Goal: Task Accomplishment & Management: Manage account settings

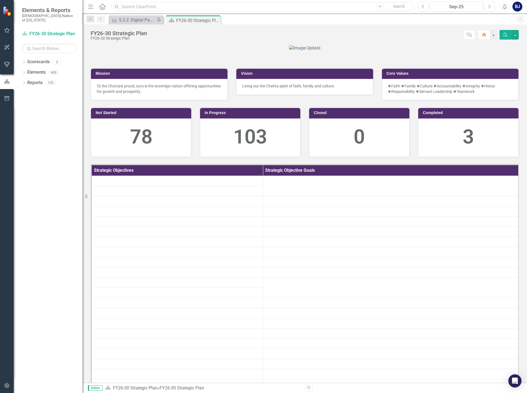
click at [142, 10] on input "text" at bounding box center [262, 7] width 303 height 10
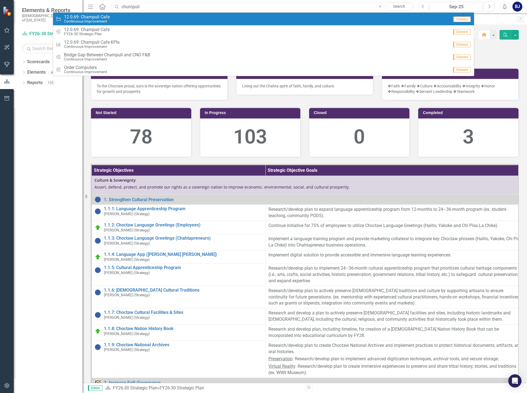
type input "chumpuli"
click at [103, 17] on span "12.0.69: Champuli Cafe" at bounding box center [87, 17] width 46 height 5
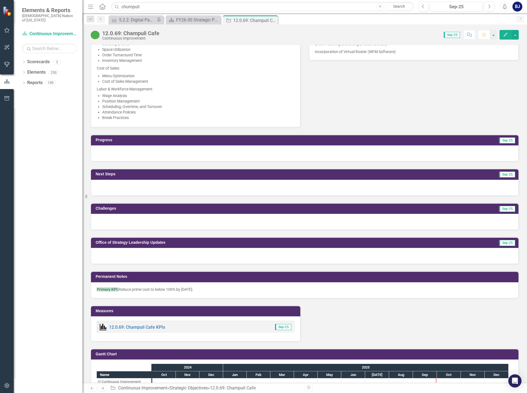
scroll to position [357, 0]
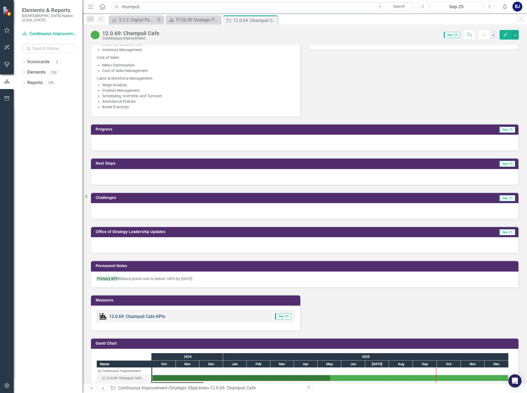
click at [151, 316] on link "12.0.69: Champuli Cafe KPIs" at bounding box center [137, 316] width 56 height 5
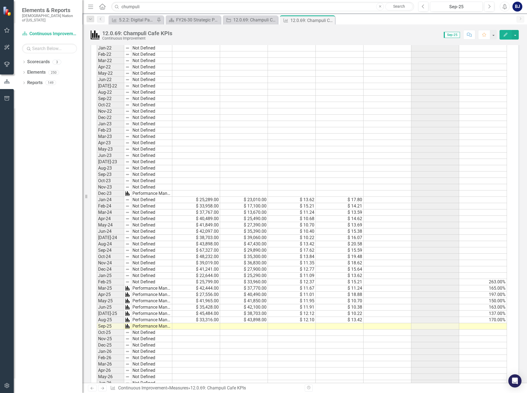
scroll to position [550, 0]
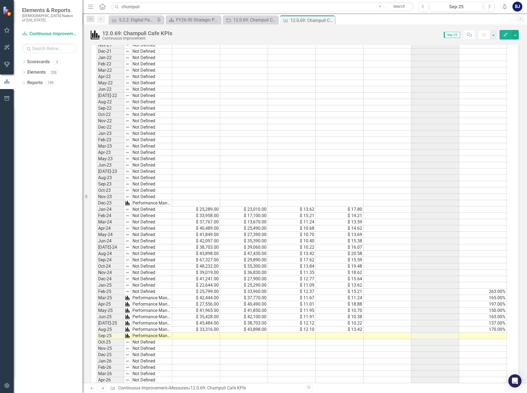
click at [504, 36] on icon "button" at bounding box center [506, 35] width 4 height 4
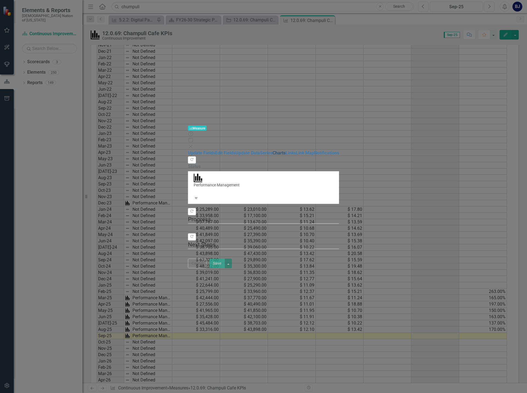
click at [273, 150] on link "Charts" at bounding box center [279, 152] width 13 height 5
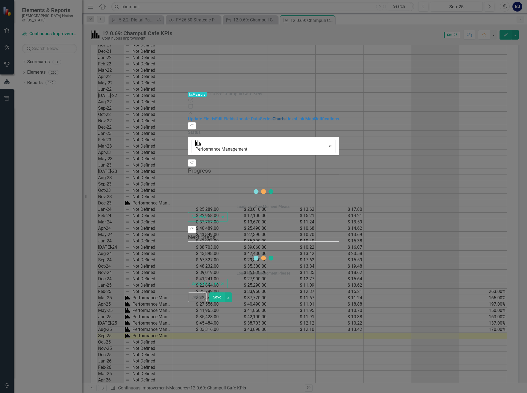
click at [273, 116] on link "Charts" at bounding box center [279, 118] width 13 height 5
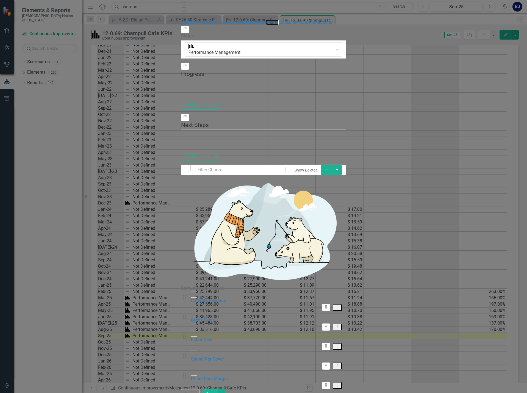
checkbox input "false"
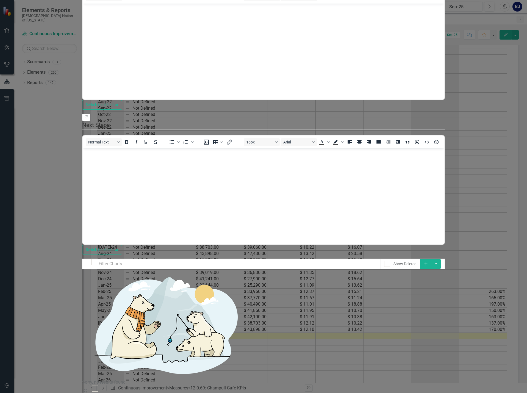
scroll to position [0, 0]
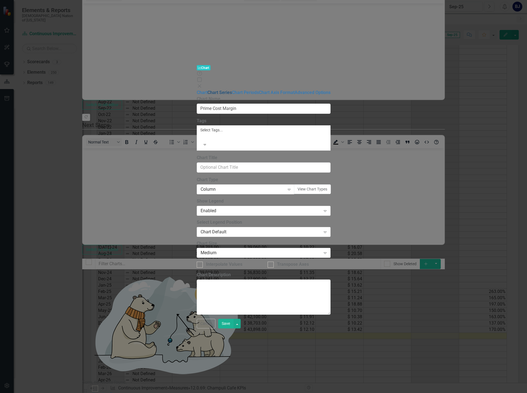
click at [208, 90] on link "Chart Series" at bounding box center [220, 92] width 24 height 5
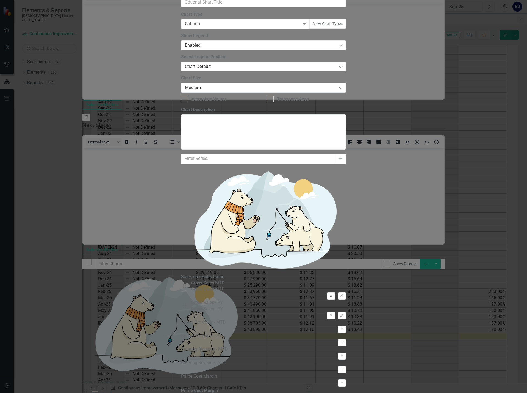
click at [333, 294] on icon "Remove" at bounding box center [331, 295] width 4 height 3
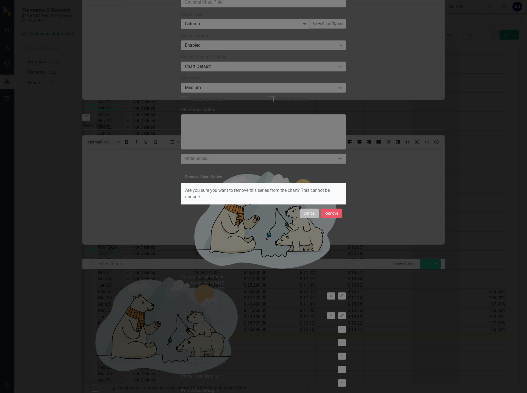
click at [310, 214] on button "Cancel" at bounding box center [309, 214] width 19 height 10
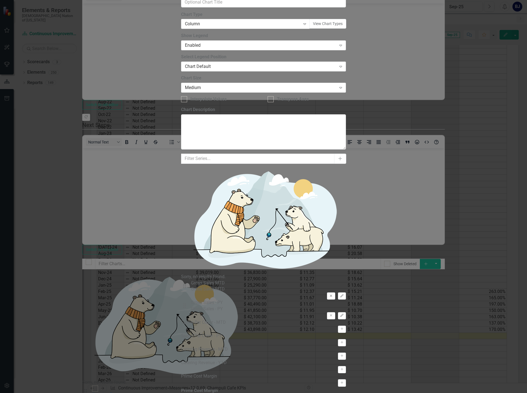
click at [335, 292] on button "Remove" at bounding box center [331, 295] width 8 height 7
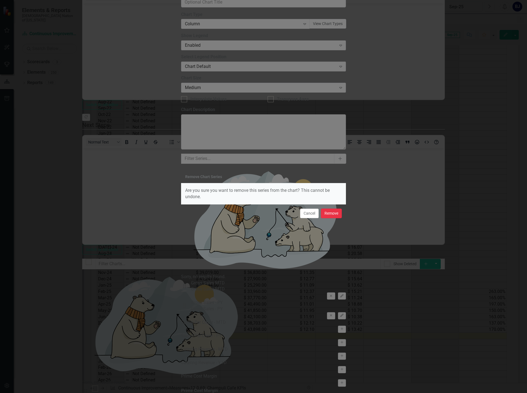
drag, startPoint x: 325, startPoint y: 215, endPoint x: 325, endPoint y: 211, distance: 4.1
click at [325, 214] on button "Remove" at bounding box center [331, 214] width 21 height 10
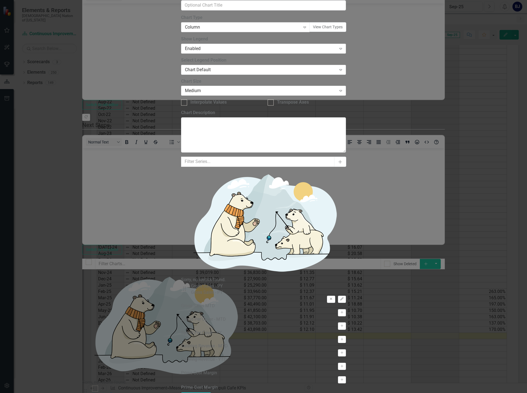
click at [333, 297] on icon "Remove" at bounding box center [331, 298] width 4 height 3
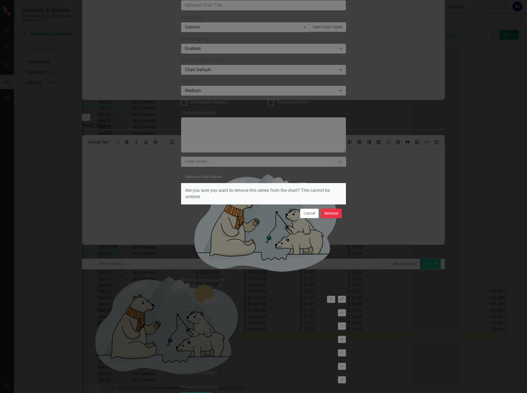
click at [327, 212] on button "Remove" at bounding box center [331, 214] width 21 height 10
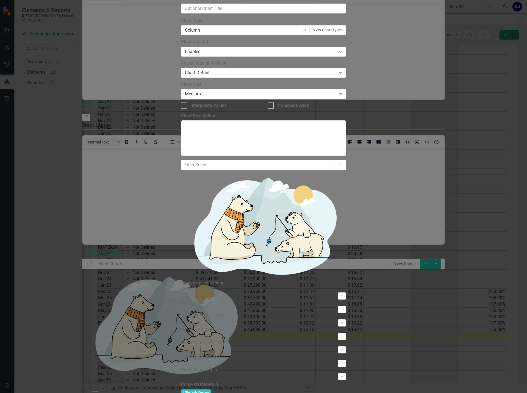
click at [344, 375] on icon "Activate" at bounding box center [342, 376] width 4 height 3
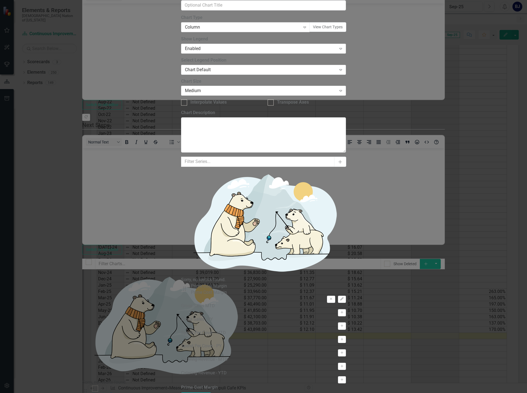
click at [211, 393] on button "Recalculate Refresh Preview" at bounding box center [196, 396] width 30 height 6
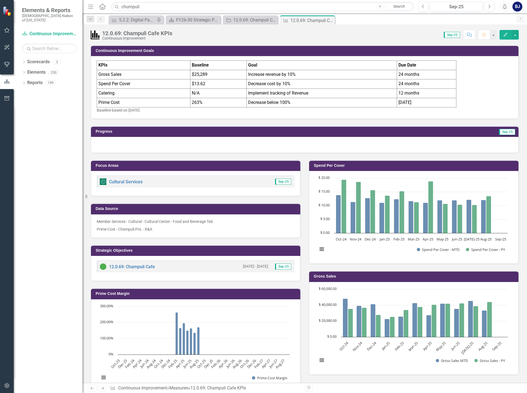
scroll to position [68, 0]
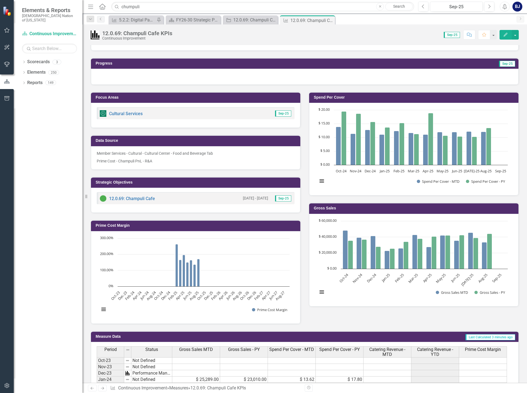
click at [5, 35] on button "button" at bounding box center [7, 31] width 12 height 12
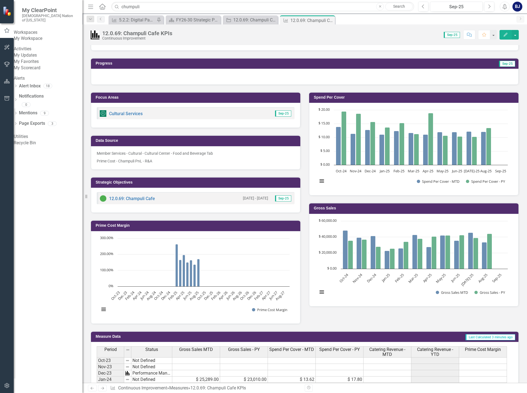
click at [29, 59] on link "My Updates" at bounding box center [48, 55] width 69 height 6
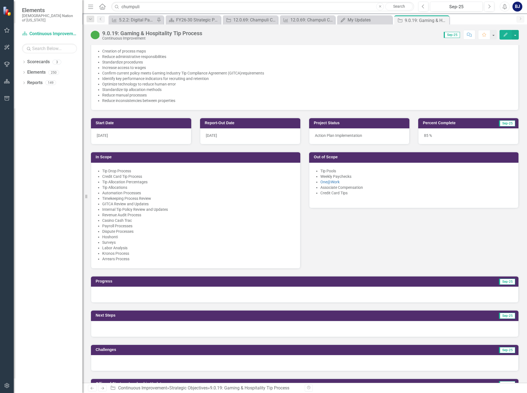
scroll to position [192, 0]
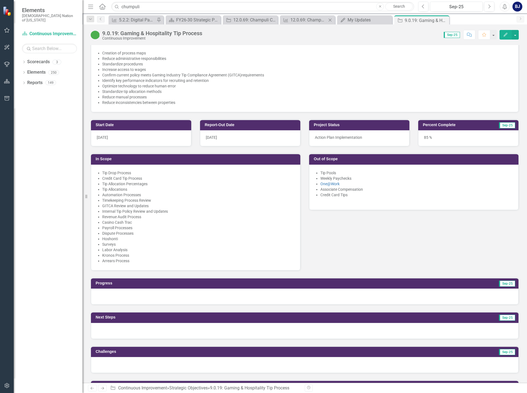
drag, startPoint x: 444, startPoint y: 20, endPoint x: 320, endPoint y: 16, distance: 123.2
click at [0, 0] on icon "Close" at bounding box center [0, 0] width 0 height 0
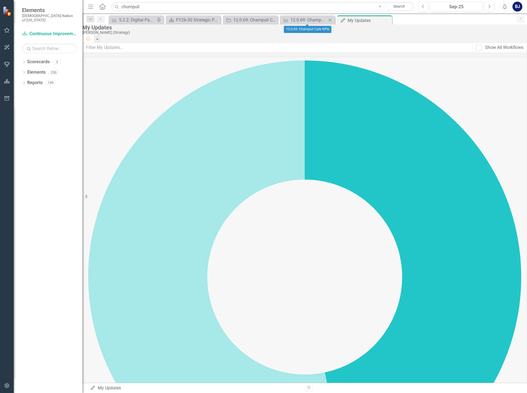
click at [330, 18] on icon "Close" at bounding box center [329, 20] width 5 height 4
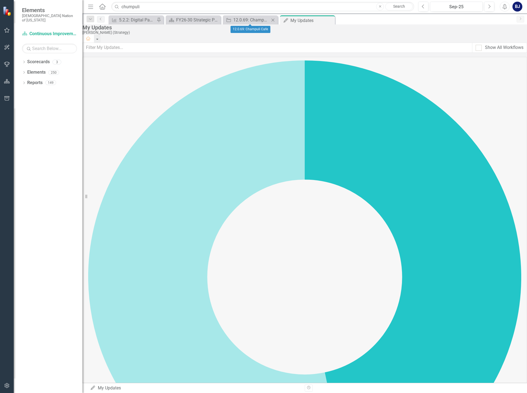
click at [275, 19] on icon "Close" at bounding box center [272, 20] width 5 height 4
click at [217, 20] on icon "Close" at bounding box center [215, 20] width 5 height 4
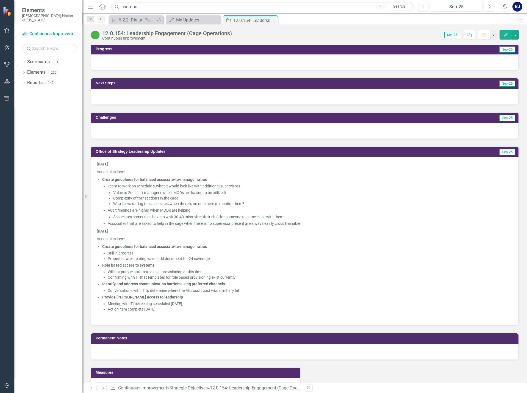
scroll to position [385, 0]
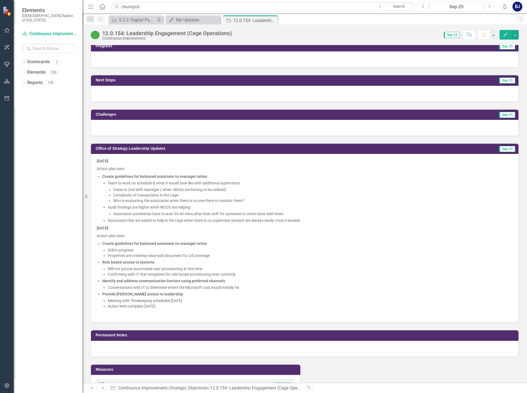
click at [177, 307] on li "Action item complete September 15" at bounding box center [310, 305] width 405 height 5
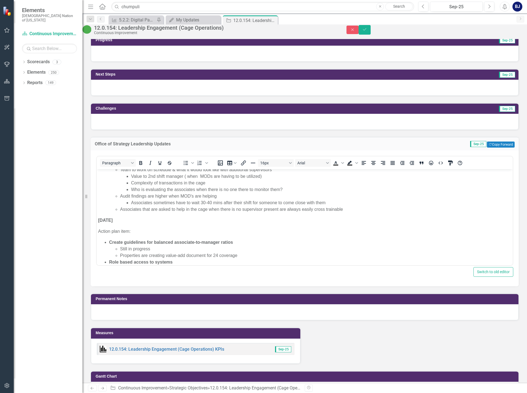
scroll to position [96, 0]
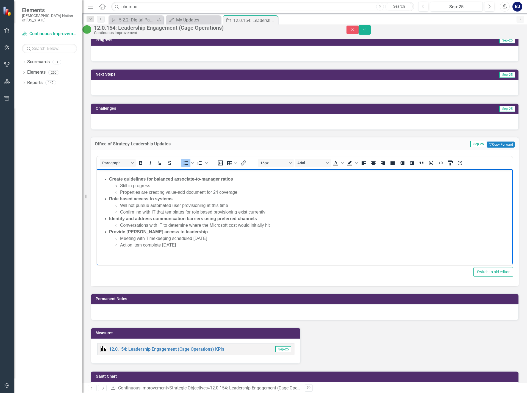
click at [196, 245] on li "Action item complete September 15" at bounding box center [315, 245] width 391 height 7
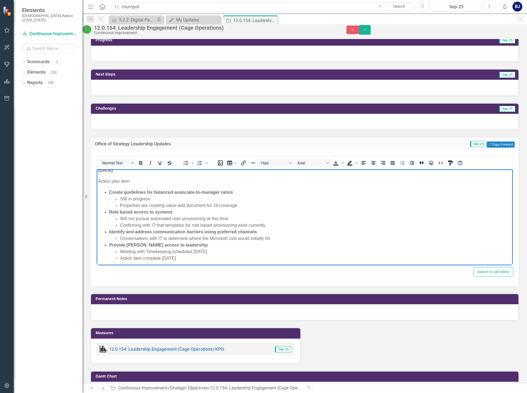
scroll to position [107, 0]
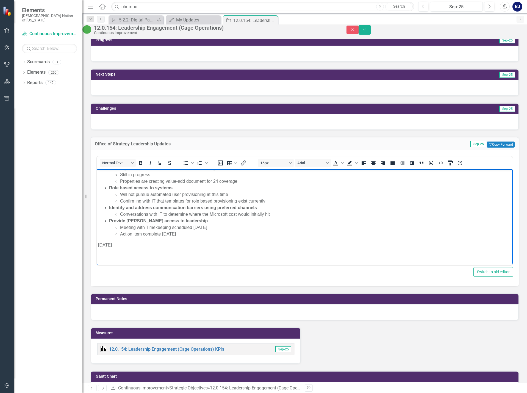
drag, startPoint x: 106, startPoint y: 244, endPoint x: 183, endPoint y: 415, distance: 187.6
click at [97, 242] on html "9.4.25 Action plan item: Create guidelines for balanced associate-to-manager ra…" at bounding box center [305, 163] width 416 height 203
click at [143, 166] on icon "Bold" at bounding box center [140, 163] width 7 height 7
click at [120, 239] on body "9.4.25 Action plan item: Create guidelines for balanced associate-to-manager ra…" at bounding box center [305, 163] width 416 height 203
click at [120, 245] on p "9.18.25" at bounding box center [304, 245] width 413 height 7
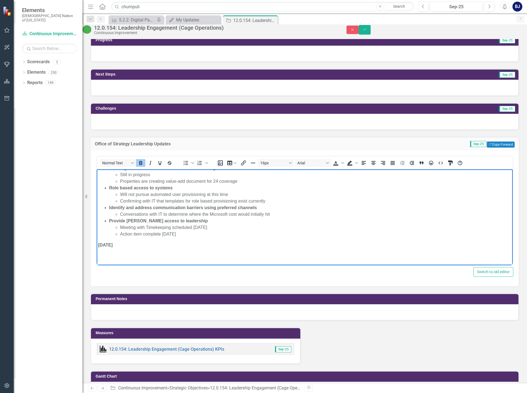
click at [143, 166] on icon "Bold" at bounding box center [140, 163] width 7 height 7
click at [184, 166] on icon "Bullet list" at bounding box center [186, 163] width 7 height 7
drag, startPoint x: 272, startPoint y: 214, endPoint x: 97, endPoint y: 207, distance: 175.5
click at [97, 207] on body "9.4.25 Action plan item: Create guidelines for balanced associate-to-manager ra…" at bounding box center [305, 169] width 416 height 214
copy li "Identify and address communication barriers using preferred channels Conversati…"
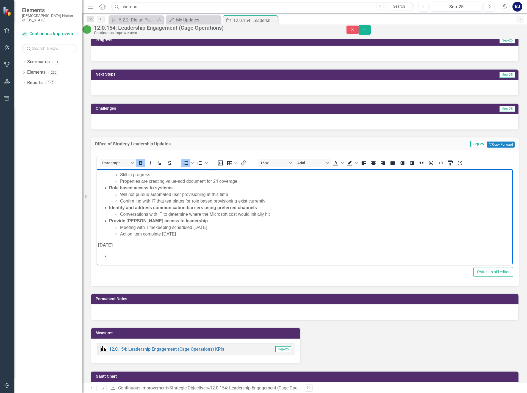
click at [124, 257] on li "Rich Text Area. Press ALT-0 for help." at bounding box center [310, 256] width 402 height 7
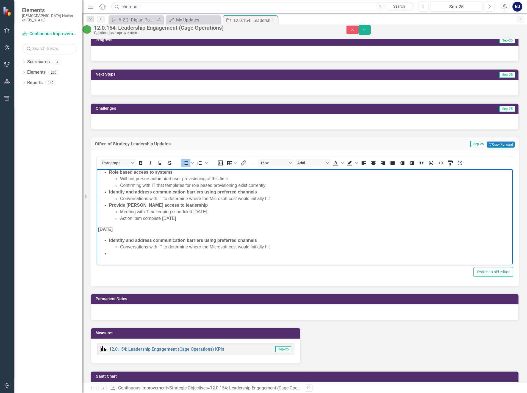
scroll to position [131, 0]
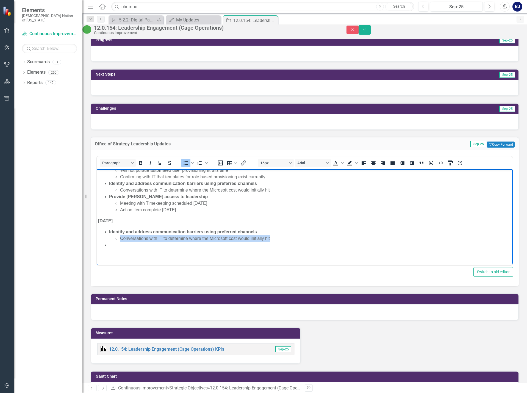
drag, startPoint x: 121, startPoint y: 237, endPoint x: 277, endPoint y: 237, distance: 156.4
click at [277, 237] on li "Conversations with IT to determine where the Microsoft cost would initially hit" at bounding box center [315, 238] width 391 height 7
click at [111, 243] on li "Rich Text Area. Press ALT-0 for help." at bounding box center [310, 245] width 402 height 7
click at [112, 242] on li "Rich Text Area. Press ALT-0 for help." at bounding box center [310, 245] width 402 height 7
drag, startPoint x: 108, startPoint y: 243, endPoint x: 242, endPoint y: 245, distance: 134.7
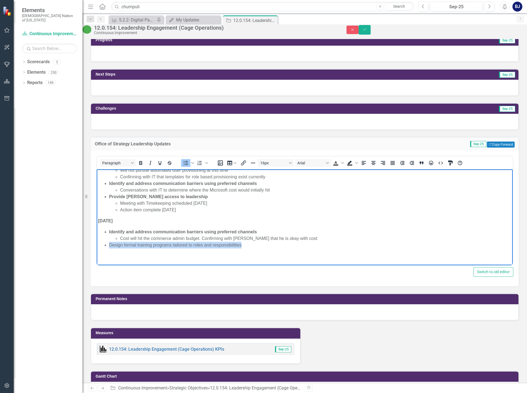
click at [242, 245] on ul "Identify and address communication barriers using preferred channels Cost will …" at bounding box center [304, 238] width 413 height 20
click at [143, 166] on icon "Bold" at bounding box center [140, 163] width 7 height 7
click at [256, 245] on li "Design formal training programs tailored to roles and responsibilities" at bounding box center [310, 245] width 402 height 7
drag, startPoint x: 255, startPoint y: 256, endPoint x: 120, endPoint y: 253, distance: 134.4
click at [120, 253] on body "9.4.25 Action plan item: Create guidelines for balanced associate-to-manager ra…" at bounding box center [305, 155] width 416 height 234
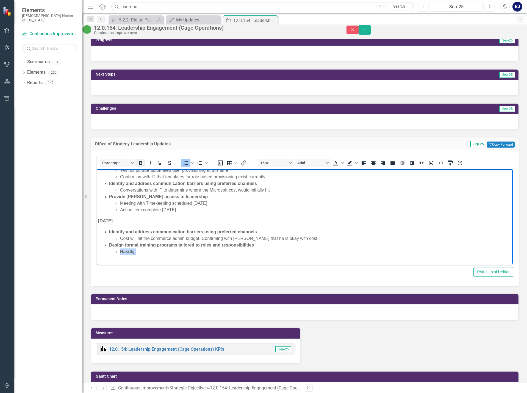
click at [141, 166] on icon "Bold" at bounding box center [140, 163] width 7 height 7
click at [142, 252] on li "﻿Hasdkj" at bounding box center [315, 251] width 391 height 7
drag, startPoint x: 142, startPoint y: 252, endPoint x: 117, endPoint y: 252, distance: 25.0
click at [120, 252] on li "﻿Hasdkj" at bounding box center [315, 251] width 391 height 7
click at [140, 165] on icon "Bold" at bounding box center [140, 163] width 3 height 4
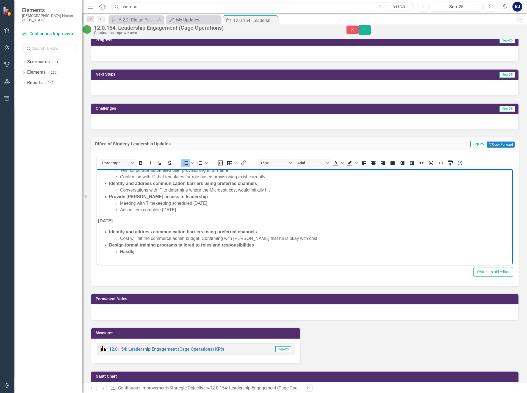
click at [144, 251] on li "﻿Hasdkj" at bounding box center [315, 251] width 391 height 7
click at [143, 166] on icon "Bold" at bounding box center [140, 163] width 7 height 7
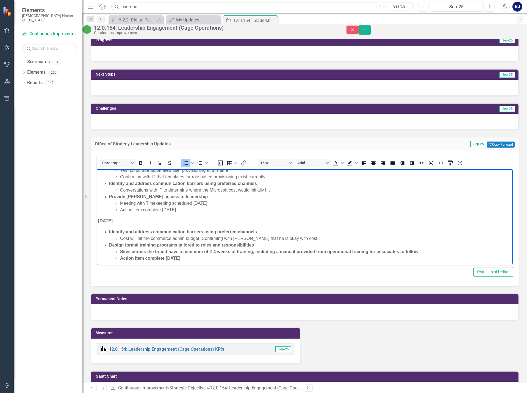
click at [185, 257] on li "Action Item complete 9.18.25" at bounding box center [315, 258] width 391 height 7
drag, startPoint x: 184, startPoint y: 256, endPoint x: 119, endPoint y: 249, distance: 65.8
click at [119, 249] on ul "Sites across the brand have a minimum of 2-4 weeks of training, including a man…" at bounding box center [310, 254] width 402 height 13
click at [155, 238] on li "Cost will hit the commerce admin budget. Confirming with Chris Scrivner that he…" at bounding box center [315, 238] width 391 height 7
drag, startPoint x: 197, startPoint y: 258, endPoint x: 101, endPoint y: 231, distance: 99.1
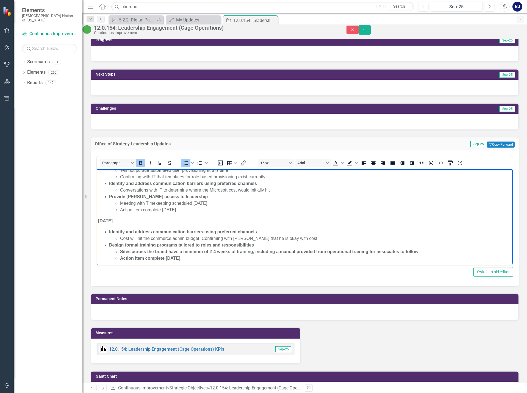
click at [101, 231] on ul "Identify and address communication barriers using preferred channels Cost will …" at bounding box center [304, 244] width 413 height 33
click at [139, 166] on icon "Bold" at bounding box center [140, 163] width 7 height 7
click at [184, 261] on li "Action Item complete 9.18.25" at bounding box center [315, 258] width 391 height 7
drag, startPoint x: 247, startPoint y: 245, endPoint x: 241, endPoint y: 245, distance: 5.8
click at [241, 245] on li "Design formal training programs tailored to roles and responsibilities Sites ac…" at bounding box center [310, 252] width 402 height 20
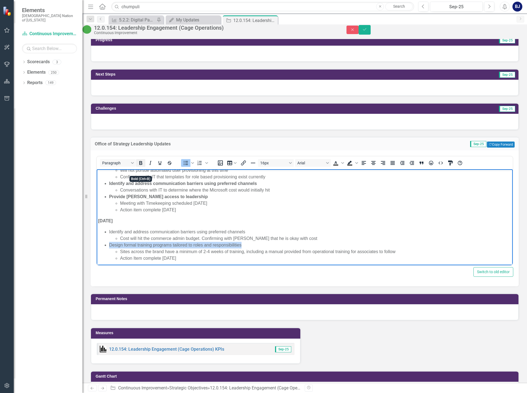
click at [141, 166] on icon "Bold" at bounding box center [140, 163] width 7 height 7
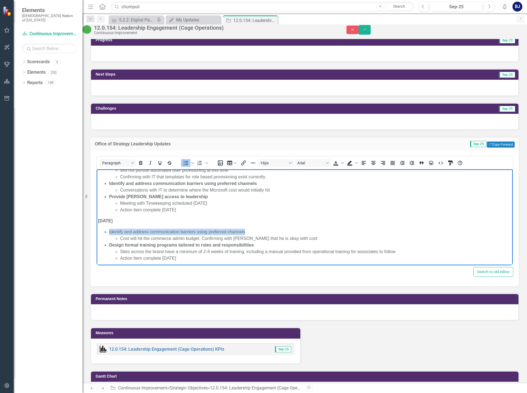
drag, startPoint x: 109, startPoint y: 231, endPoint x: 244, endPoint y: 232, distance: 135.8
click at [244, 232] on ul "Identify and address communication barriers using preferred channels Cost will …" at bounding box center [304, 244] width 413 height 33
click at [136, 167] on button "Bold" at bounding box center [140, 163] width 9 height 8
click at [263, 226] on body "9.4.25 Action plan item: Create guidelines for balanced associate-to-manager ra…" at bounding box center [305, 158] width 416 height 240
click at [312, 237] on li "Cost will hit the commerce admin budget. Confirming with Chris Scrivner that he…" at bounding box center [315, 238] width 391 height 7
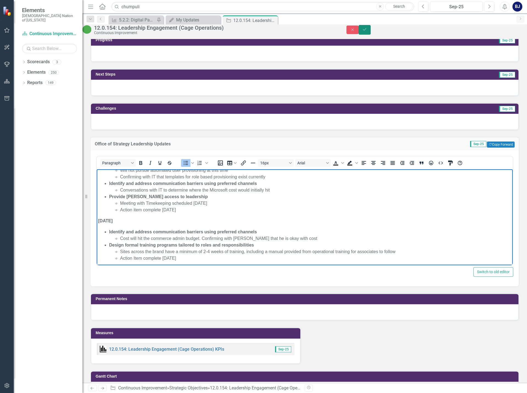
click at [371, 35] on button "Save" at bounding box center [365, 30] width 12 height 10
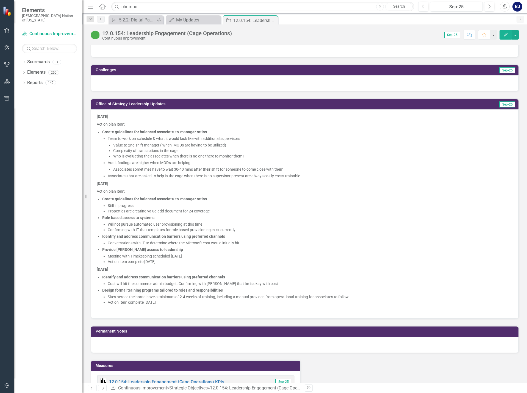
scroll to position [440, 0]
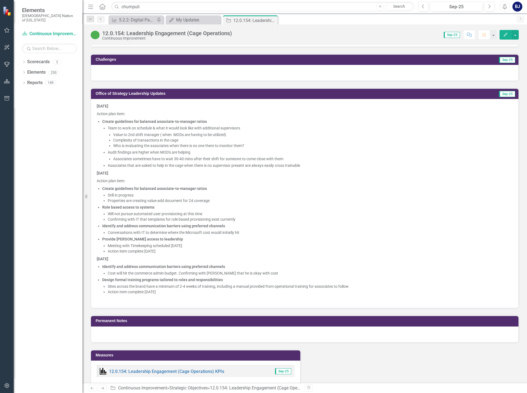
click at [153, 295] on li "Action Item complete 9.18.25" at bounding box center [310, 291] width 405 height 5
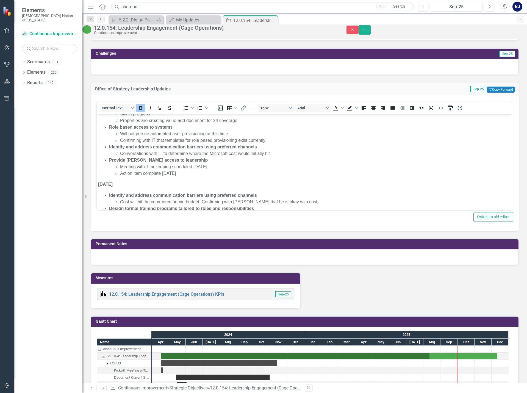
scroll to position [144, 0]
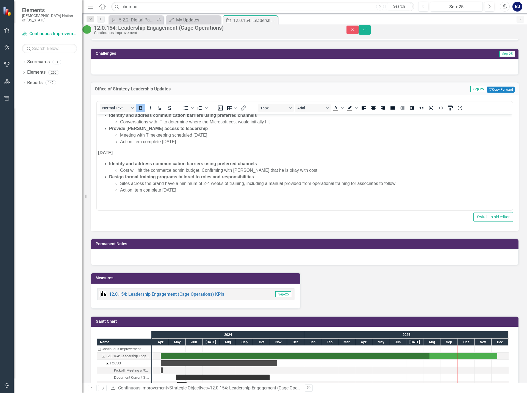
click at [166, 189] on li "Action Item complete 9.18.25" at bounding box center [315, 190] width 391 height 7
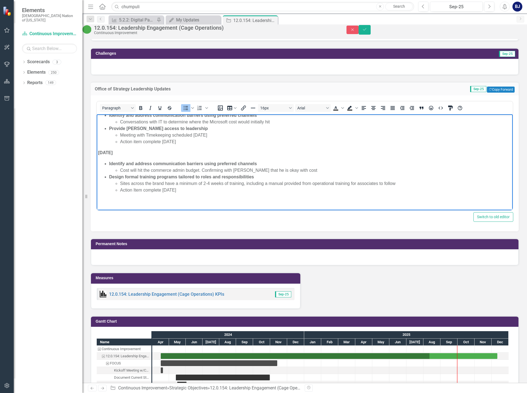
drag, startPoint x: 180, startPoint y: 189, endPoint x: 163, endPoint y: 191, distance: 17.4
click at [163, 191] on li "Action Item complete 9.18.25" at bounding box center [315, 190] width 391 height 7
click at [367, 31] on icon "Save" at bounding box center [364, 29] width 5 height 4
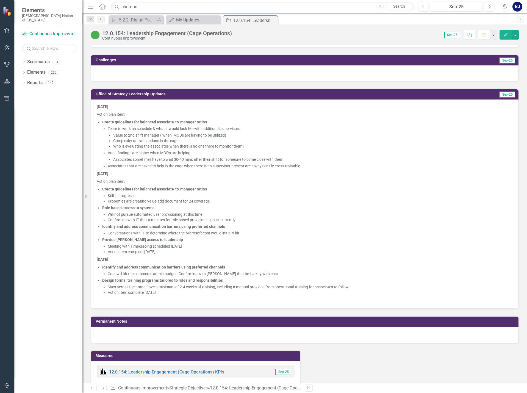
scroll to position [440, 0]
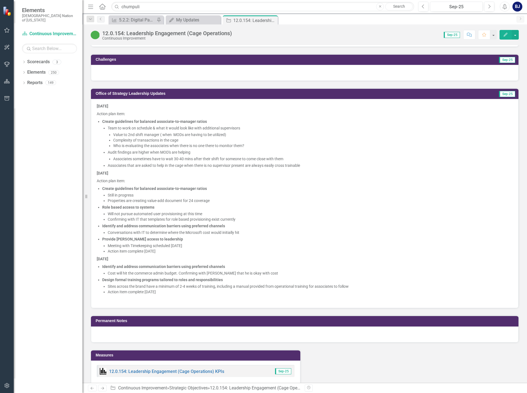
click at [170, 291] on li "Action Item complete September 18" at bounding box center [310, 291] width 405 height 5
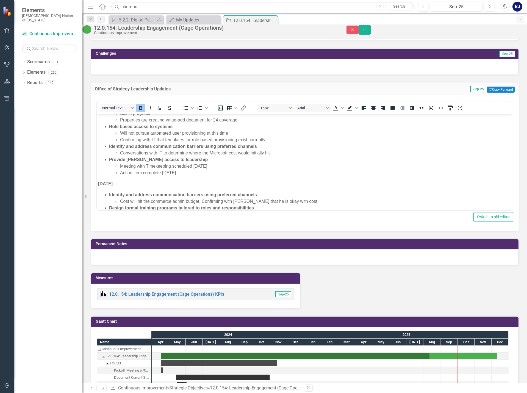
scroll to position [144, 0]
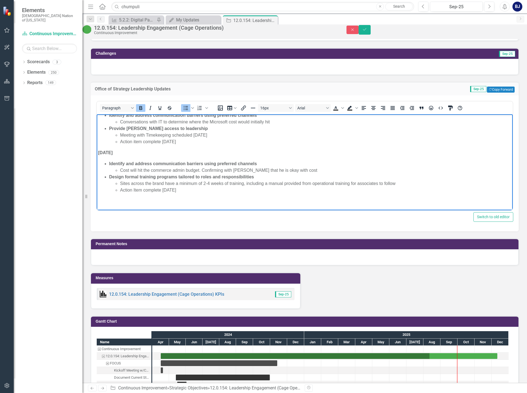
drag, startPoint x: 107, startPoint y: 161, endPoint x: 212, endPoint y: 189, distance: 108.9
click at [212, 189] on ul "Identify and address communication barriers using preferred channels Cost will …" at bounding box center [304, 176] width 413 height 33
copy ul "Identify and address communication barriers using preferred channels Cost will …"
click at [359, 34] on button "Close" at bounding box center [353, 30] width 12 height 9
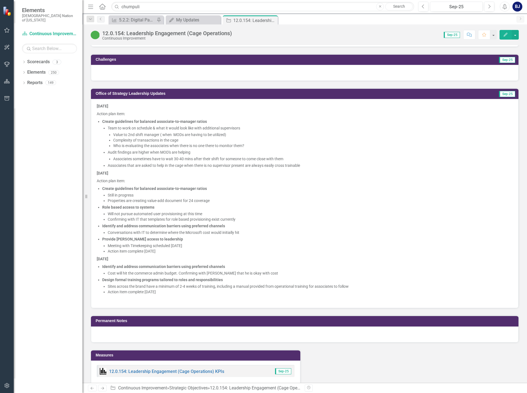
click at [214, 289] on li "Sites across the brand have a minimum of 2-4 weeks of training, including a man…" at bounding box center [310, 286] width 405 height 5
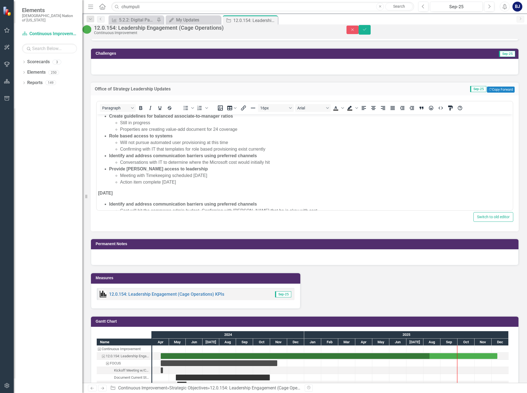
scroll to position [137, 0]
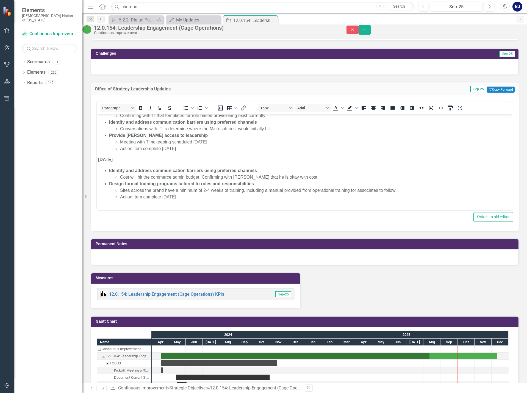
click at [245, 190] on li "Sites across the brand have a minimum of 2-4 weeks of training, including a man…" at bounding box center [315, 190] width 391 height 7
click at [371, 35] on button "Save" at bounding box center [365, 30] width 12 height 10
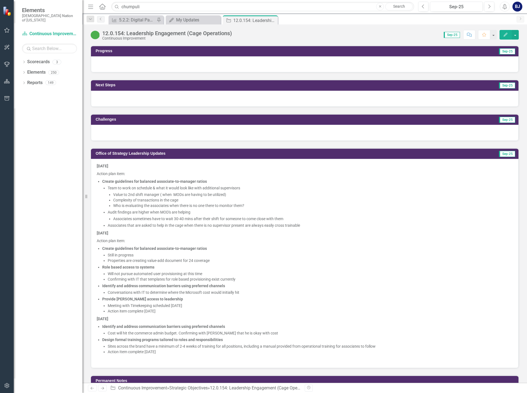
scroll to position [385, 0]
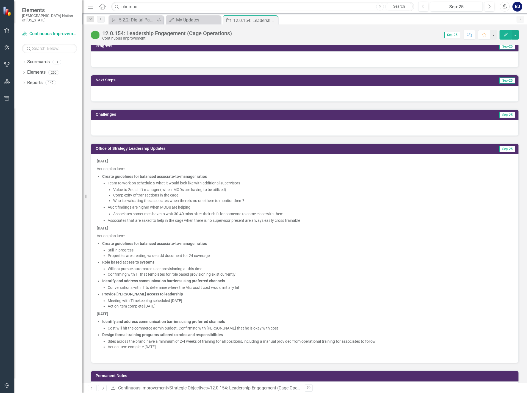
click at [181, 130] on div at bounding box center [305, 128] width 428 height 16
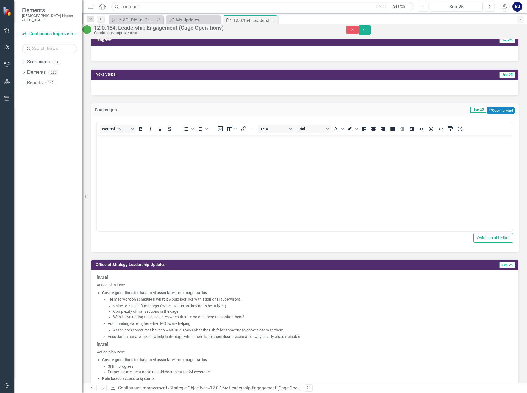
scroll to position [0, 0]
click at [134, 169] on body "Rich Text Area. Press ALT-0 for help." at bounding box center [305, 176] width 416 height 82
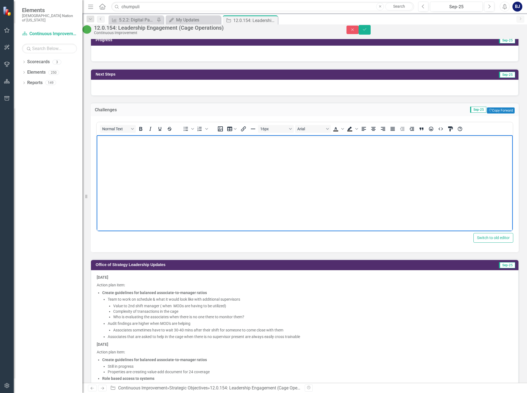
click at [147, 156] on body "Rich Text Area. Press ALT-0 for help." at bounding box center [305, 176] width 416 height 82
click at [101, 140] on p "awaiting the dashboard build from [Department Name] to streamline cage statisti…" at bounding box center [304, 139] width 413 height 7
drag, startPoint x: 123, startPoint y: 138, endPoint x: 116, endPoint y: 141, distance: 7.4
click at [116, 141] on p "Awaiting the dashboard build from [Department Name] to streamline cage statisti…" at bounding box center [304, 139] width 413 height 7
drag, startPoint x: 158, startPoint y: 139, endPoint x: 197, endPoint y: 139, distance: 38.5
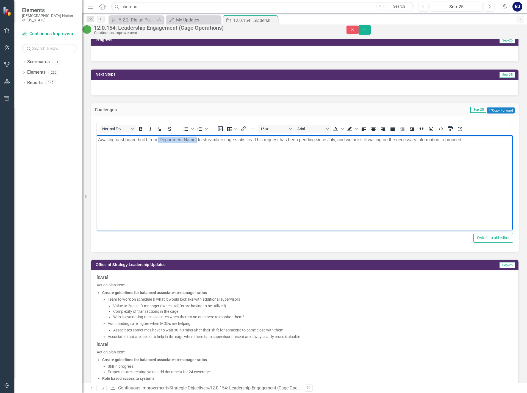
click at [197, 139] on p "Awaiting dashboard build from [Department Name] to streamline cage statistics. …" at bounding box center [304, 139] width 413 height 7
drag, startPoint x: 324, startPoint y: 140, endPoint x: 609, endPoint y: 291, distance: 321.8
click at [513, 149] on html "Awaiting dashboard build from Business Intelligence team to streamline cage sta…" at bounding box center [305, 176] width 416 height 82
click at [482, 140] on p "Awaiting dashboard build from Business Intelligence team to streamline cage sta…" at bounding box center [304, 139] width 413 height 7
click at [371, 35] on button "Save" at bounding box center [365, 30] width 12 height 10
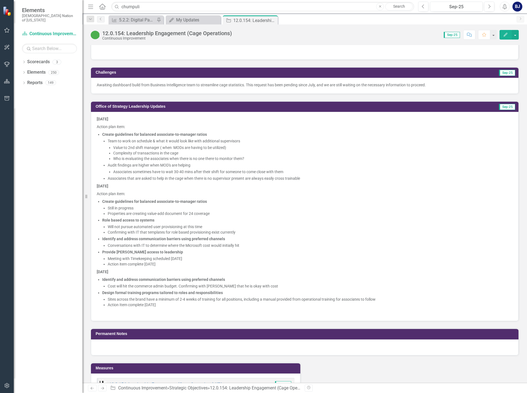
scroll to position [330, 0]
